Goal: Task Accomplishment & Management: Use online tool/utility

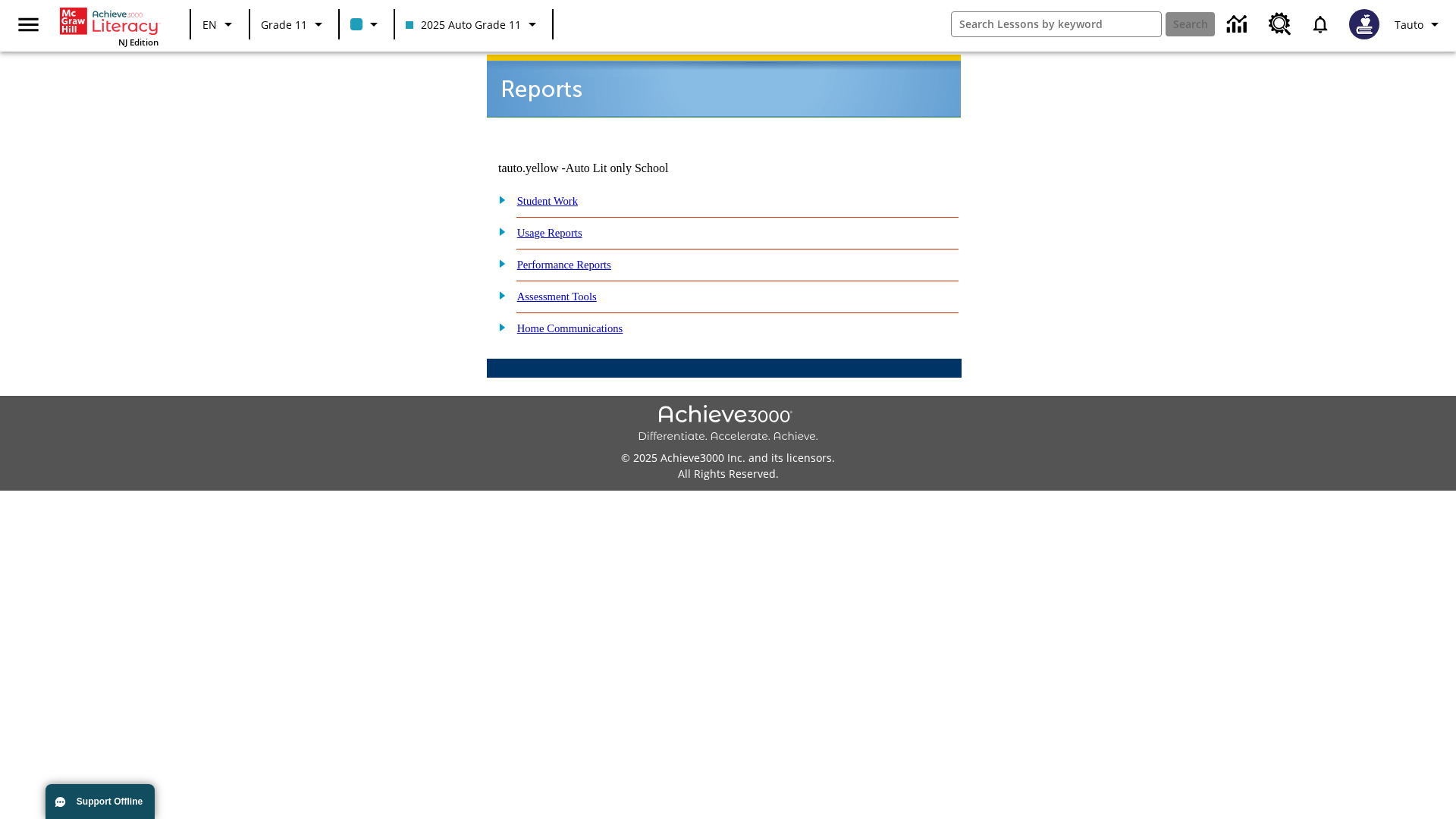
click at [560, 226] on link "Usage Reports" at bounding box center [550, 233] width 65 height 12
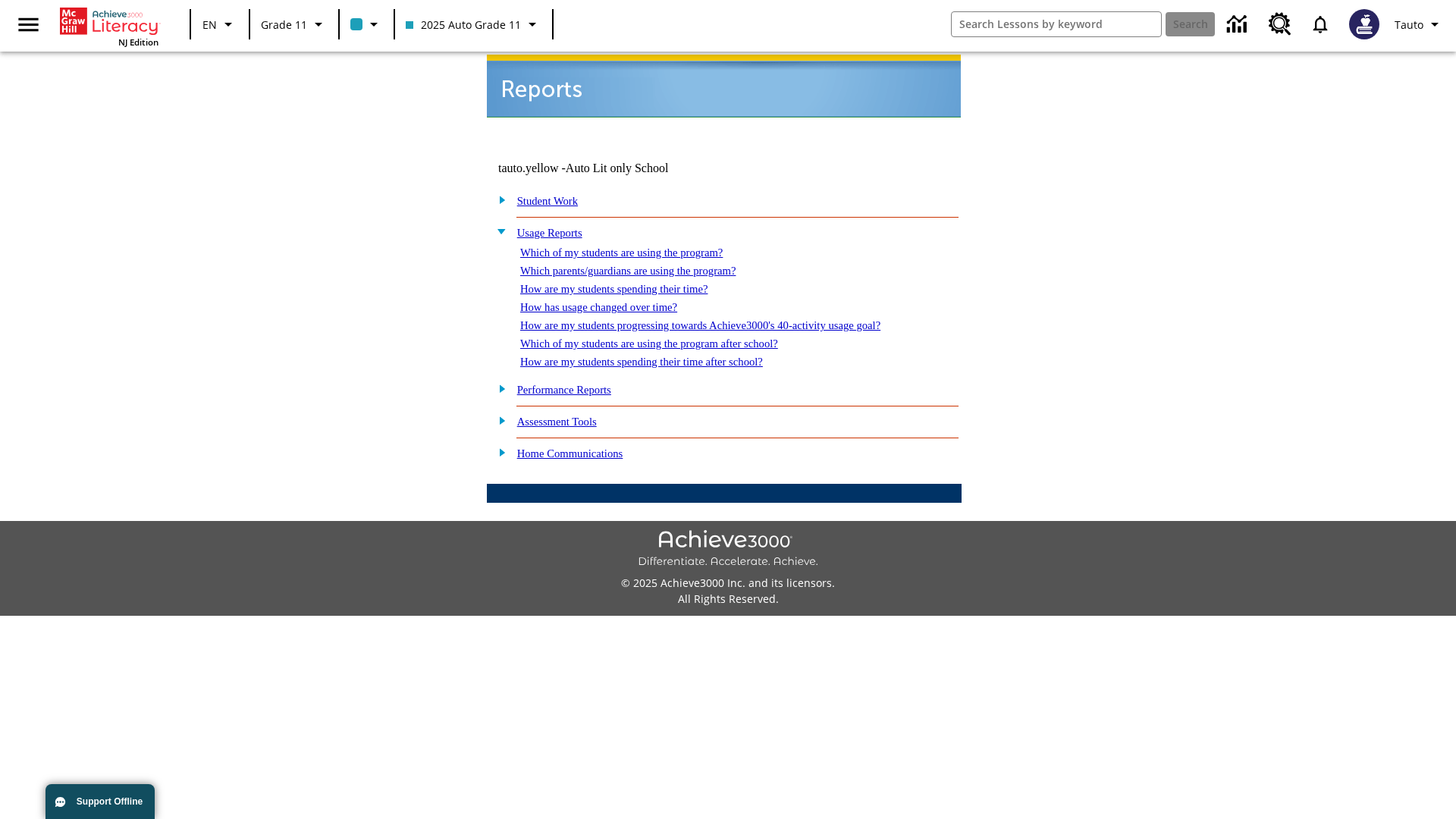
click at [637, 247] on link "Which of my students are using the program?" at bounding box center [621, 253] width 202 height 12
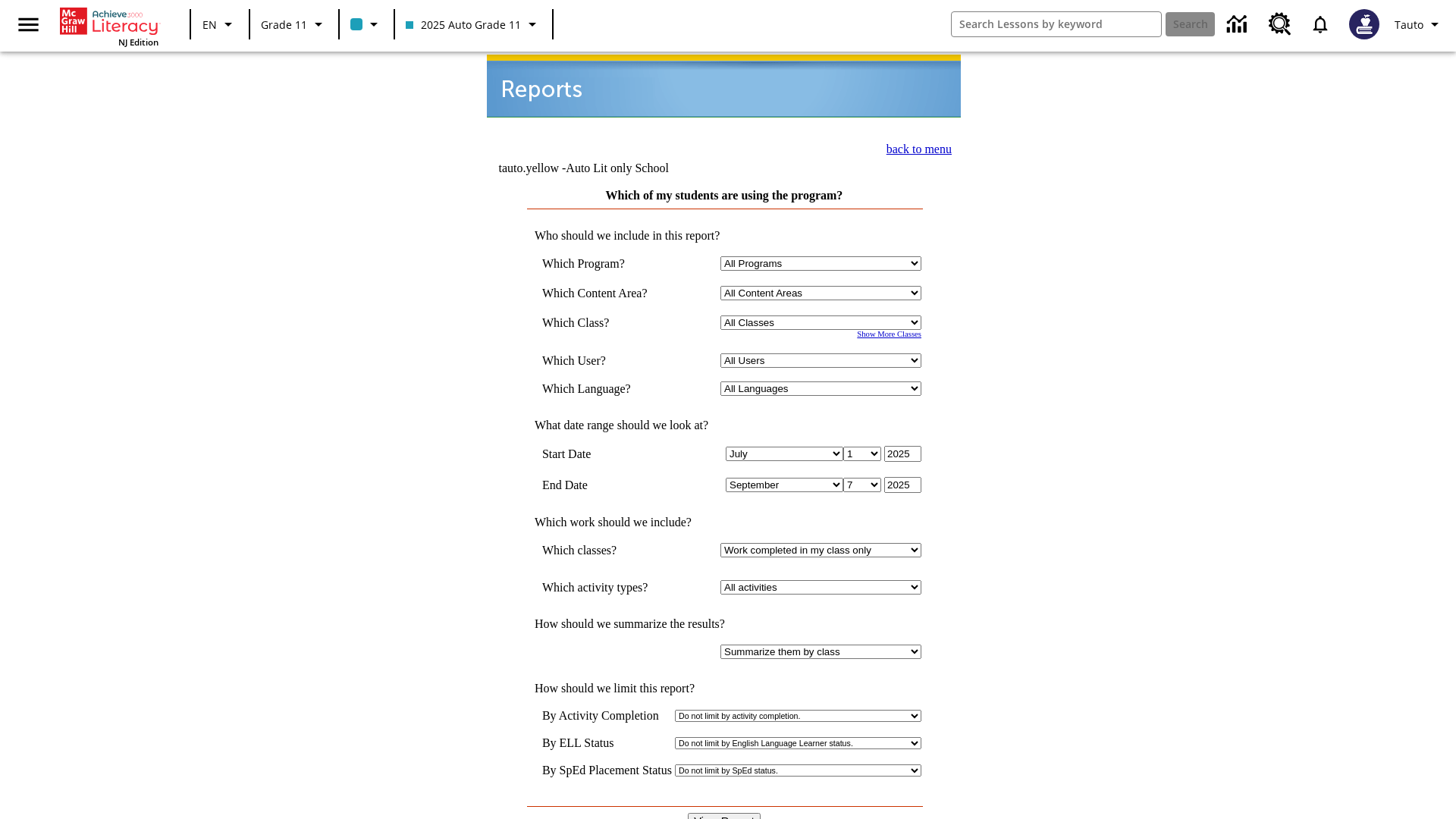
click at [725, 813] on input "View Report" at bounding box center [725, 821] width 73 height 17
click at [915, 147] on link "back to menu" at bounding box center [919, 149] width 65 height 13
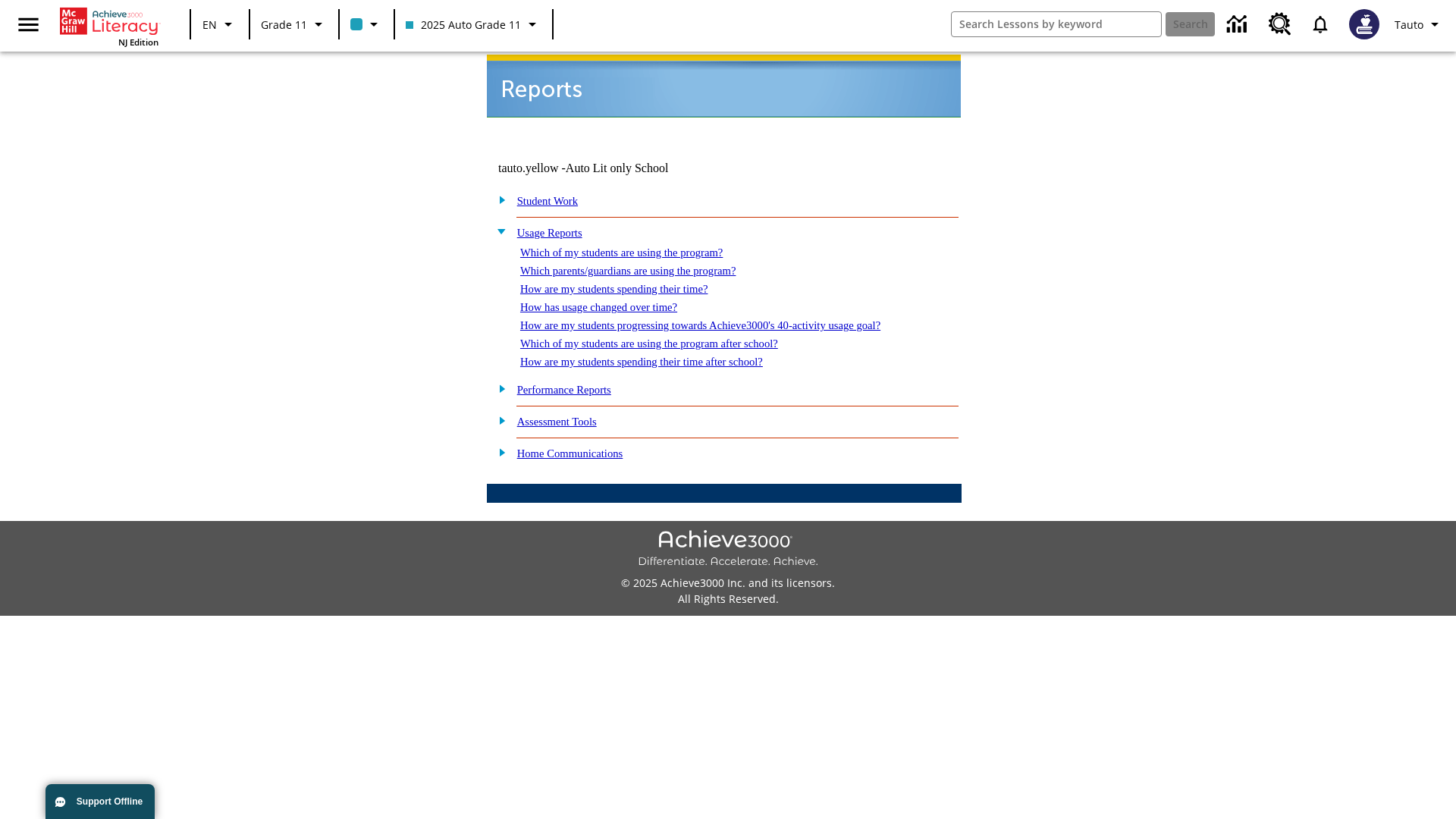
click at [628, 283] on link "How are my students spending their time?" at bounding box center [614, 289] width 187 height 12
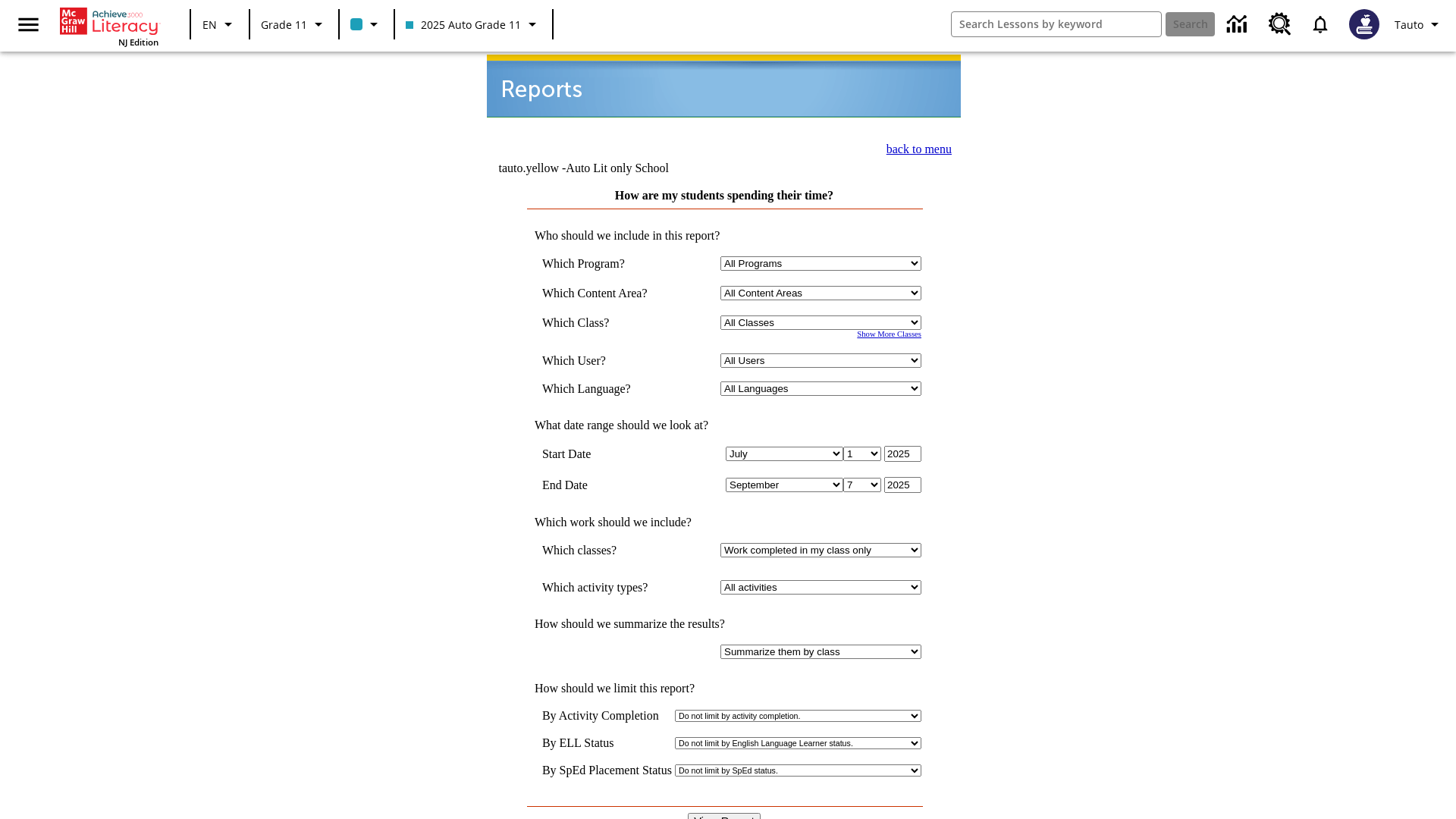
click at [915, 147] on link "back to menu" at bounding box center [919, 149] width 65 height 13
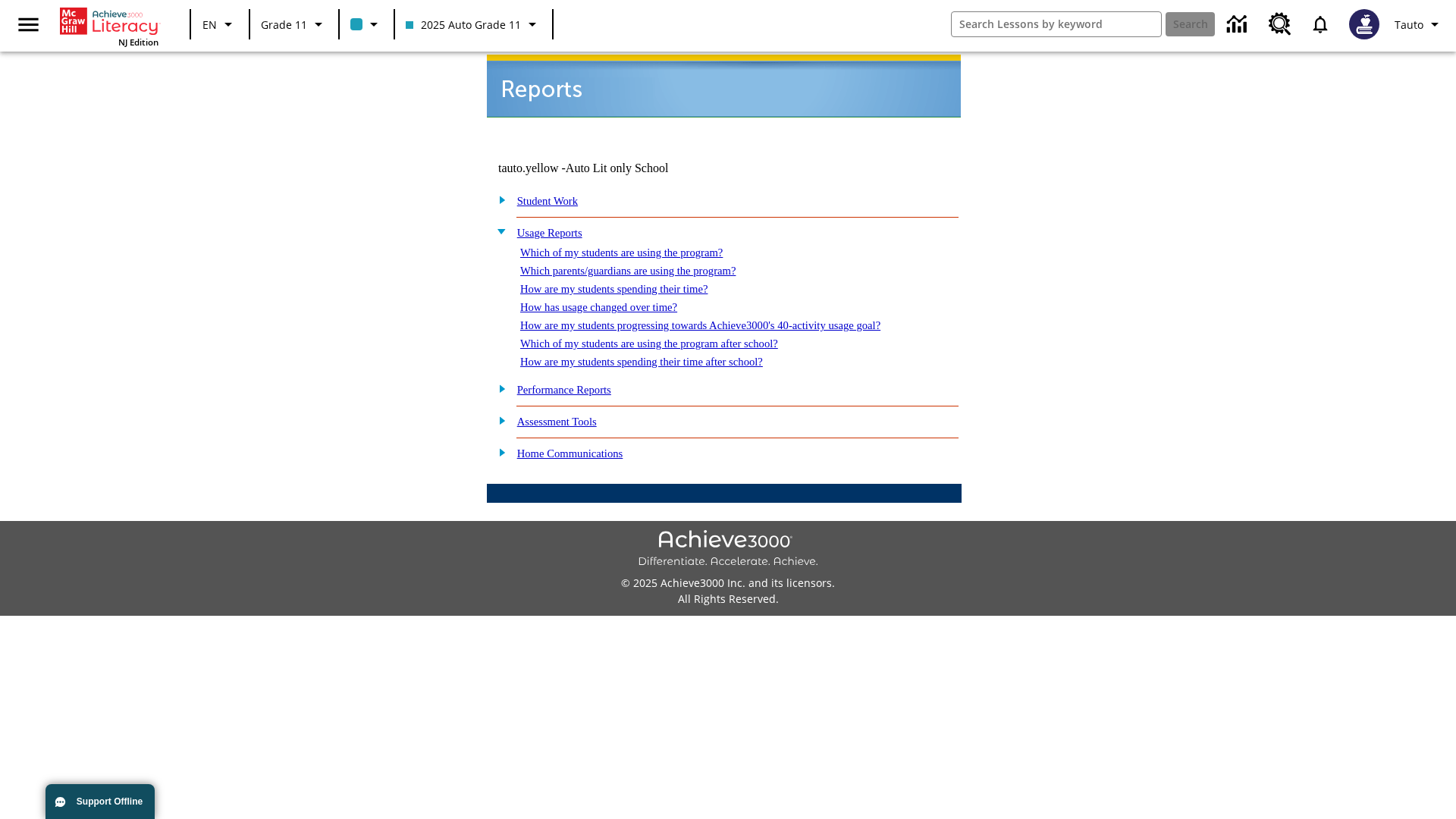
click at [660, 356] on link "How are my students spending their time after school?" at bounding box center [642, 362] width 243 height 12
